Goal: Entertainment & Leisure: Consume media (video, audio)

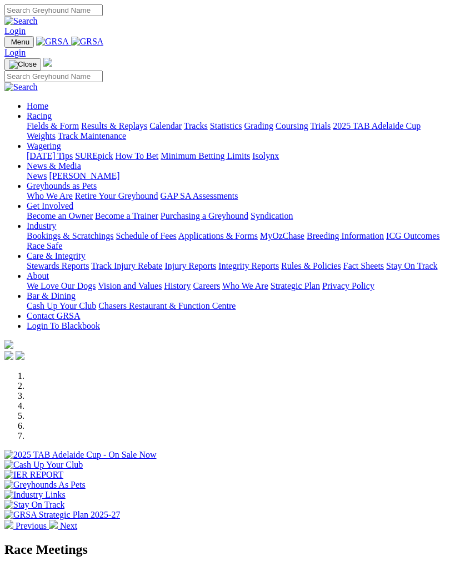
scroll to position [1179, 0]
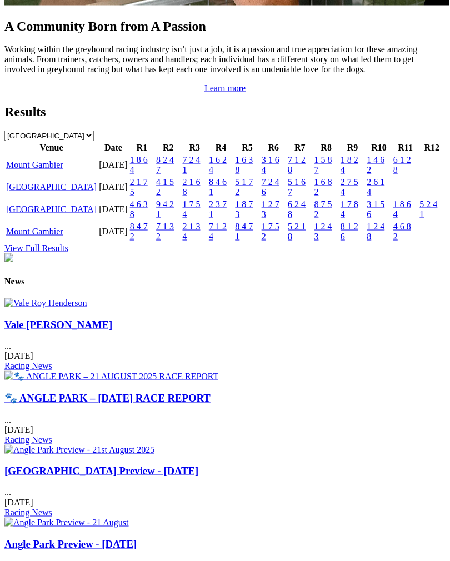
click at [49, 169] on link "Mount Gambier" at bounding box center [34, 164] width 57 height 9
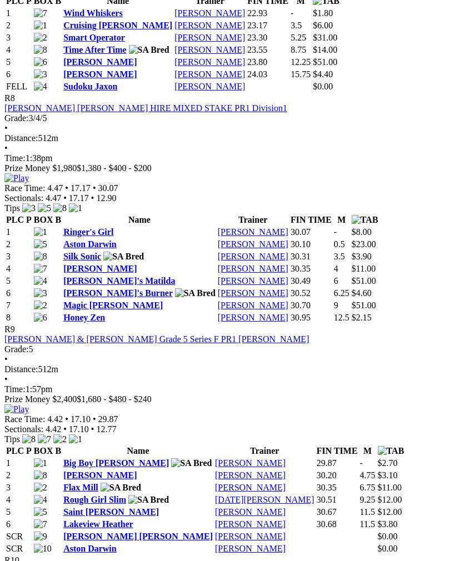
scroll to position [1989, 0]
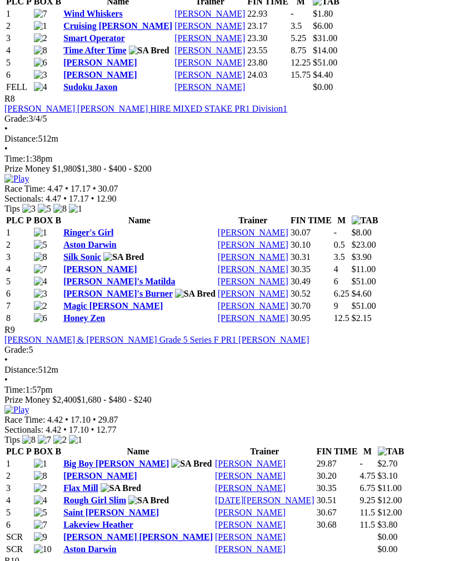
click at [29, 184] on img at bounding box center [16, 179] width 24 height 10
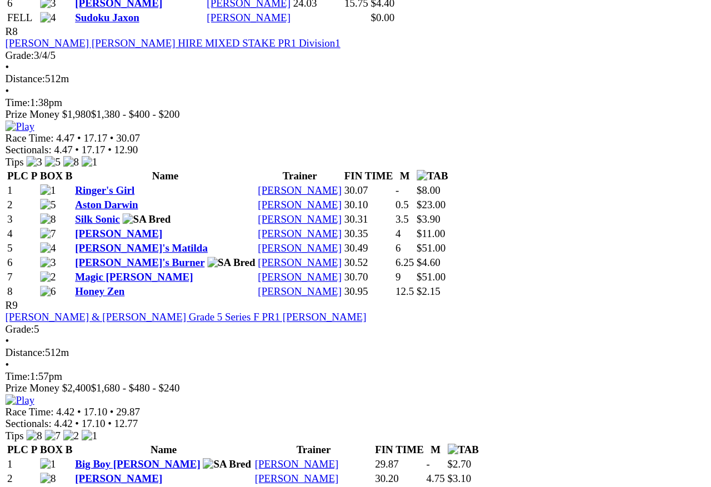
scroll to position [1962, 0]
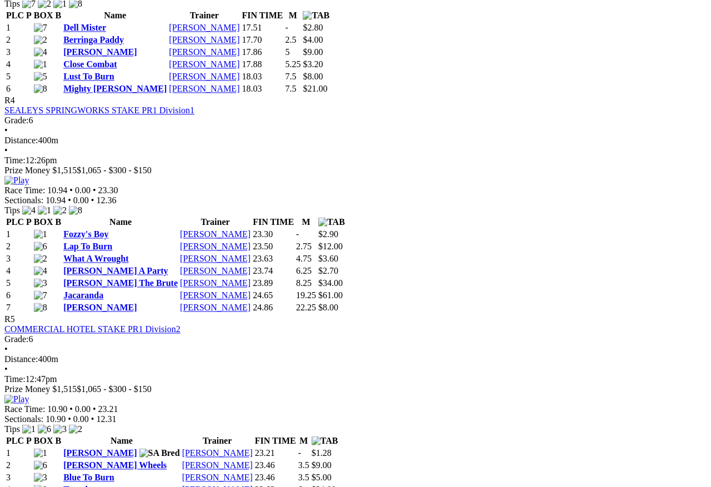
scroll to position [1083, 0]
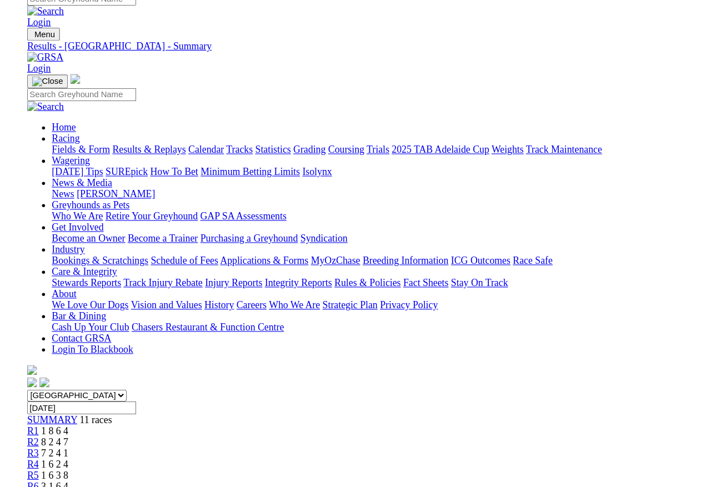
scroll to position [920, 0]
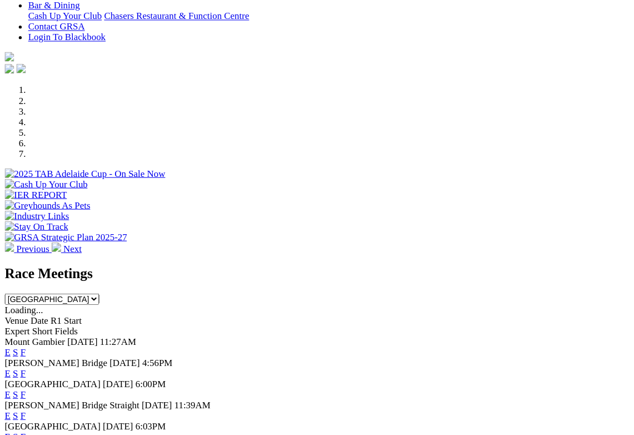
scroll to position [257, 0]
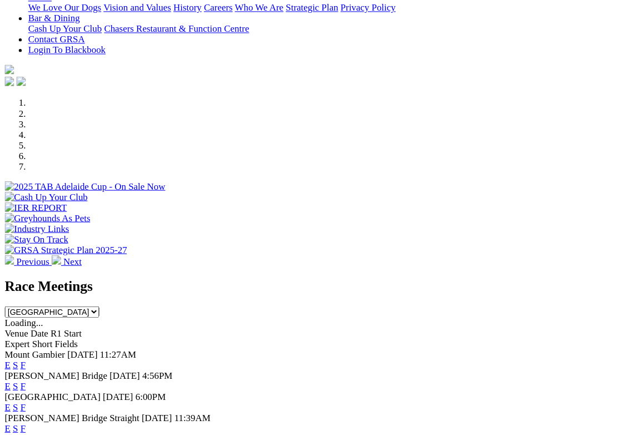
click at [24, 362] on link "F" at bounding box center [21, 366] width 5 height 9
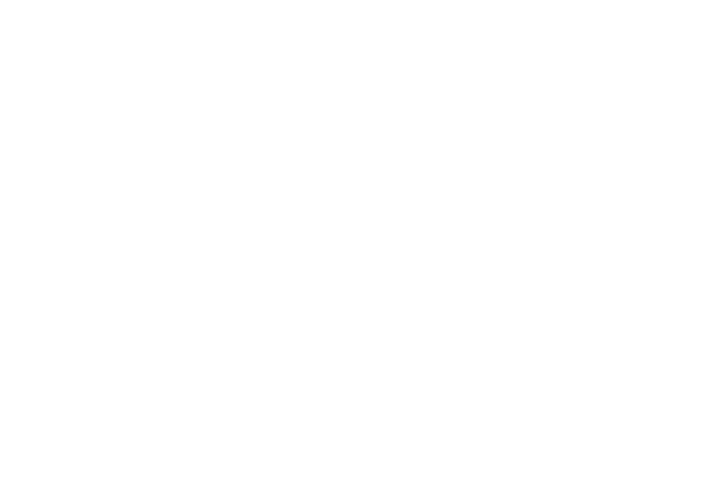
scroll to position [672, 0]
